Goal: Navigation & Orientation: Find specific page/section

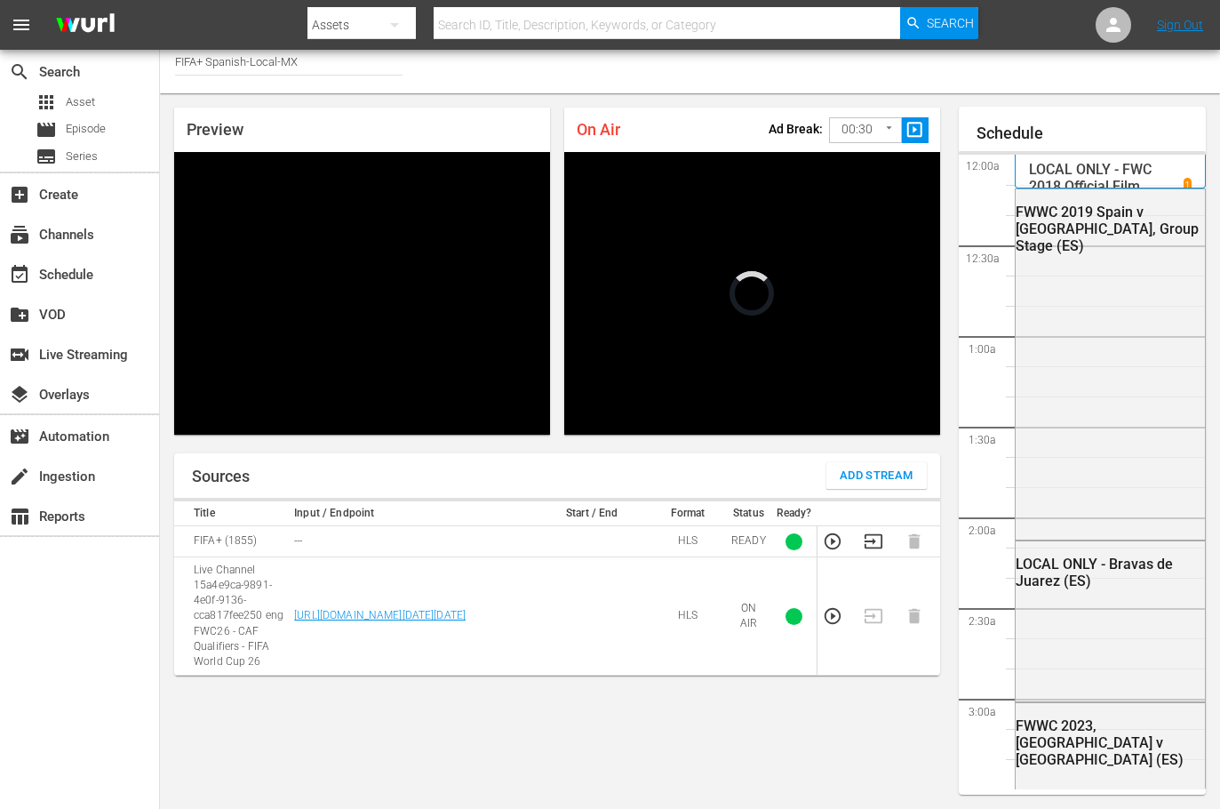
scroll to position [2603, 0]
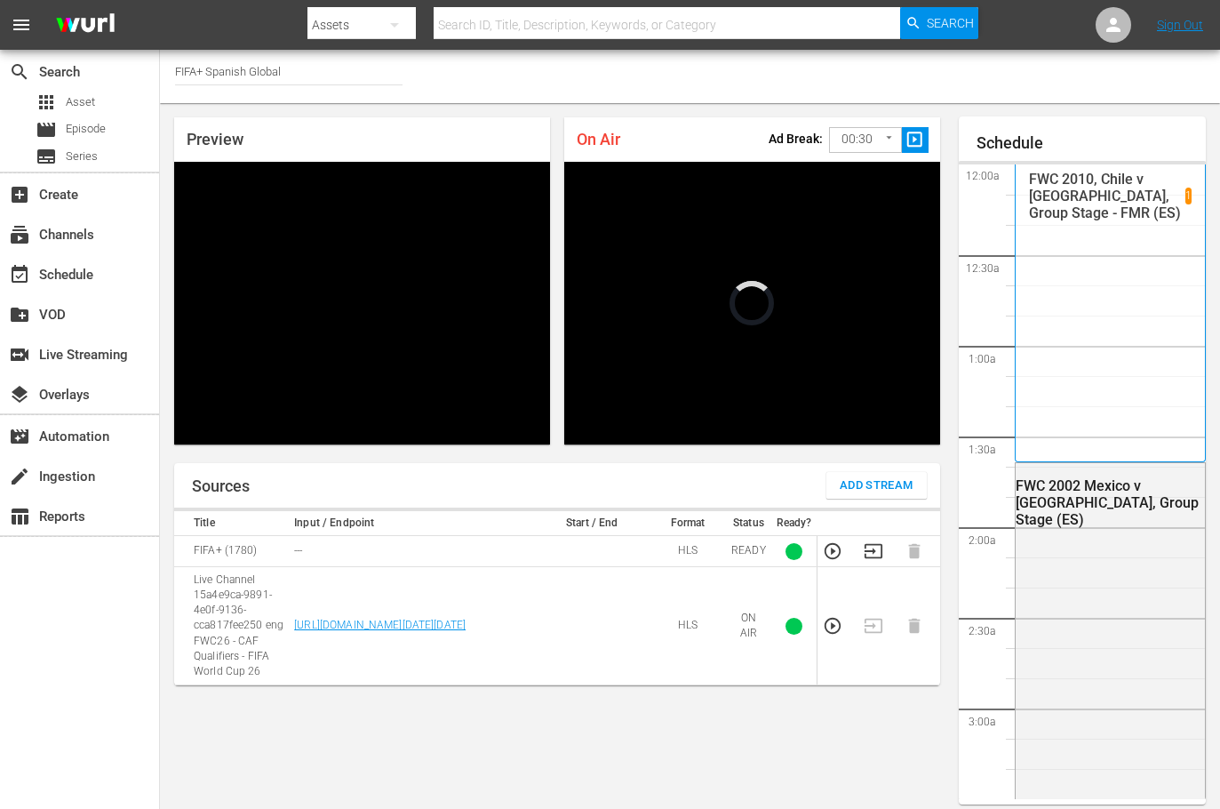
scroll to position [10, 0]
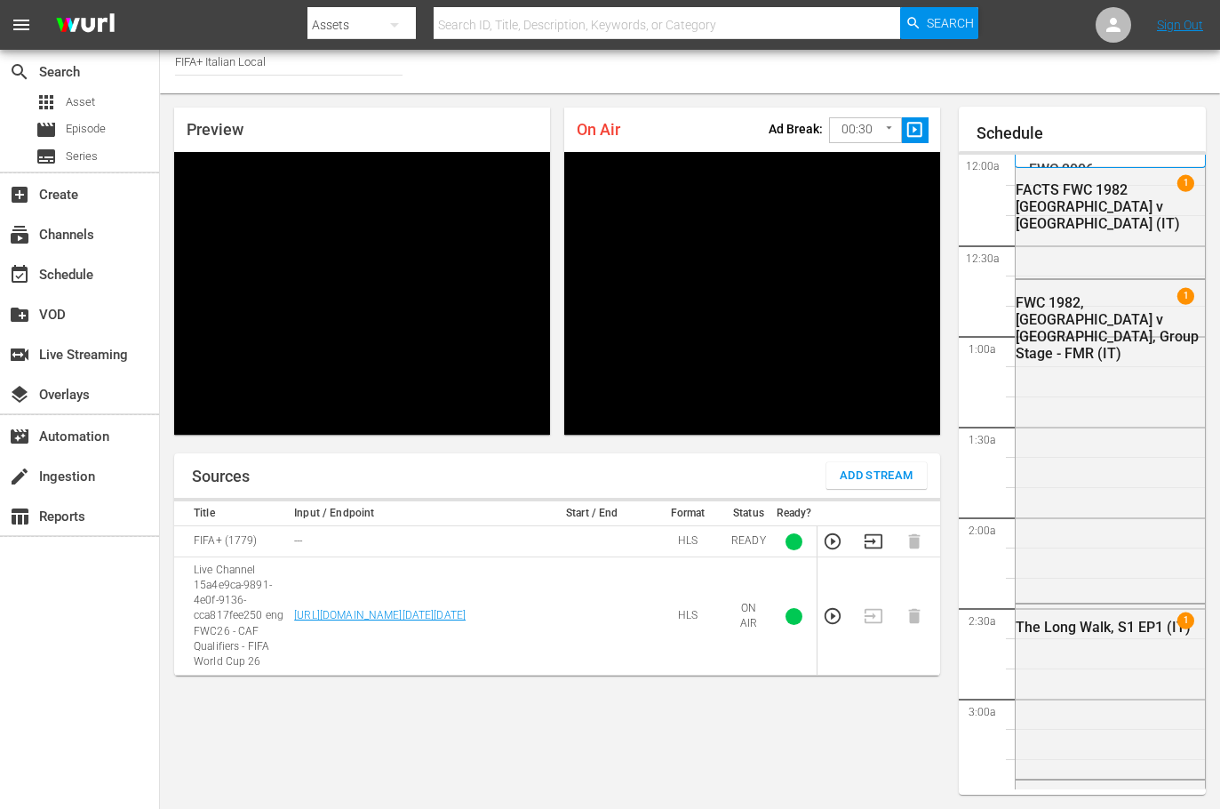
scroll to position [2602, 0]
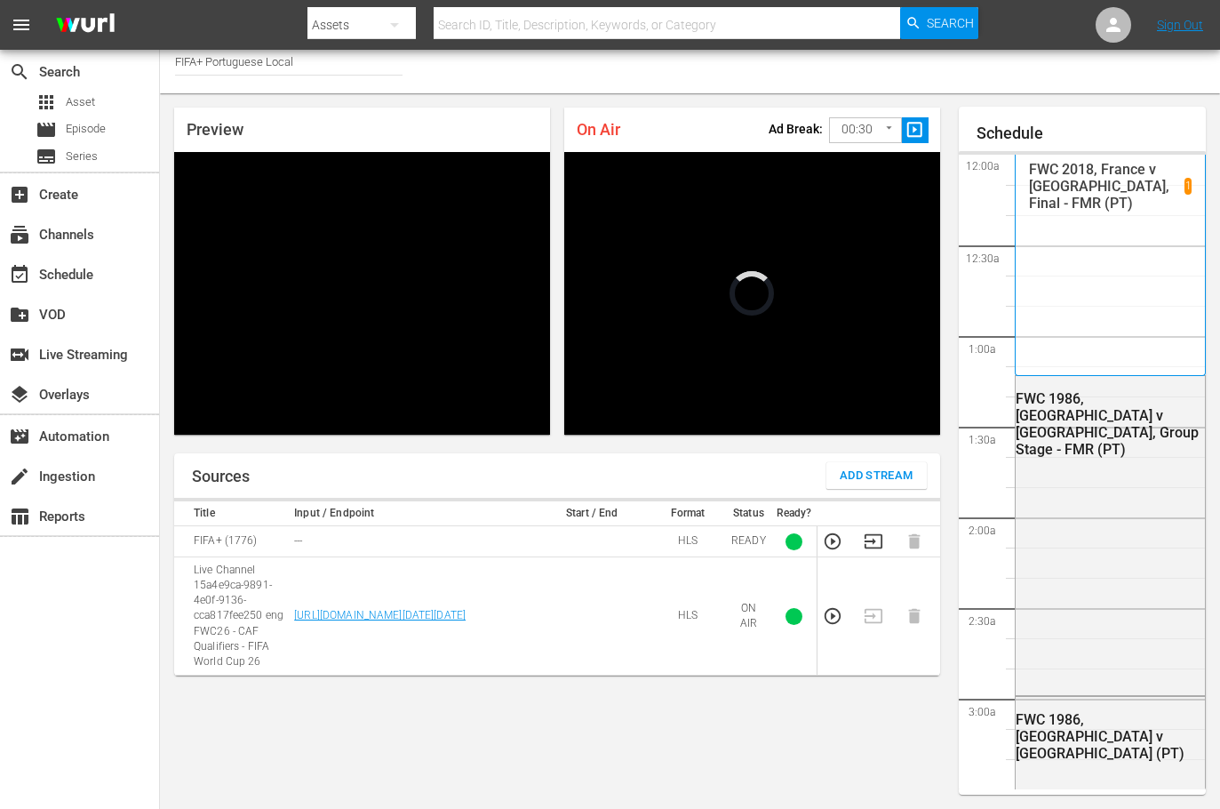
scroll to position [2602, 0]
